Goal: Check status: Check status

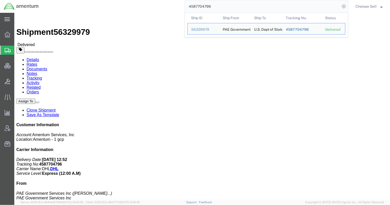
drag, startPoint x: 221, startPoint y: 5, endPoint x: 171, endPoint y: 2, distance: 50.4
click at [171, 2] on div "4587704796 Ship ID Ship From Ship To Tracking Nu. Status Ship ID 56329979 Ship …" at bounding box center [195, 6] width 306 height 13
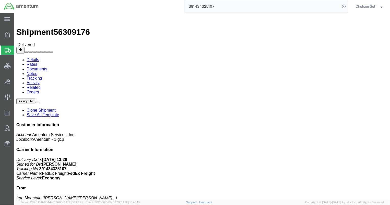
drag, startPoint x: 209, startPoint y: 60, endPoint x: 248, endPoint y: 59, distance: 39.1
click p "Project Number: ADMN.600381.00000 Department: CORP DOCUMENT MGMT Shipment Id Nu…"
copy b "ADMN.600381.00000"
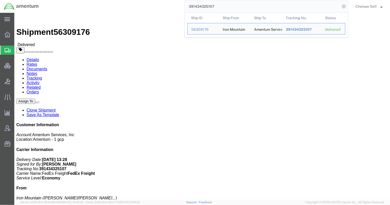
drag, startPoint x: 224, startPoint y: 6, endPoint x: 132, endPoint y: 5, distance: 92.9
click at [138, 5] on div "391434325107 Ship ID Ship From Ship To Tracking Nu. Status Ship ID 56309176 Shi…" at bounding box center [195, 6] width 306 height 13
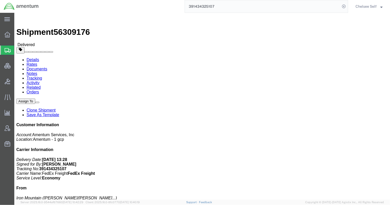
paste input "56319418"
type input "56319418"
drag, startPoint x: 209, startPoint y: 59, endPoint x: 269, endPoint y: 58, distance: 60.5
click p "Project Number: 0915.F3004.05.501.9AC.AS.MSFMA Shipment Id Number: 56319418 Dep…"
copy b "0915.F3004.05.501.9AC.AS.MSFMA"
